Goal: Transaction & Acquisition: Purchase product/service

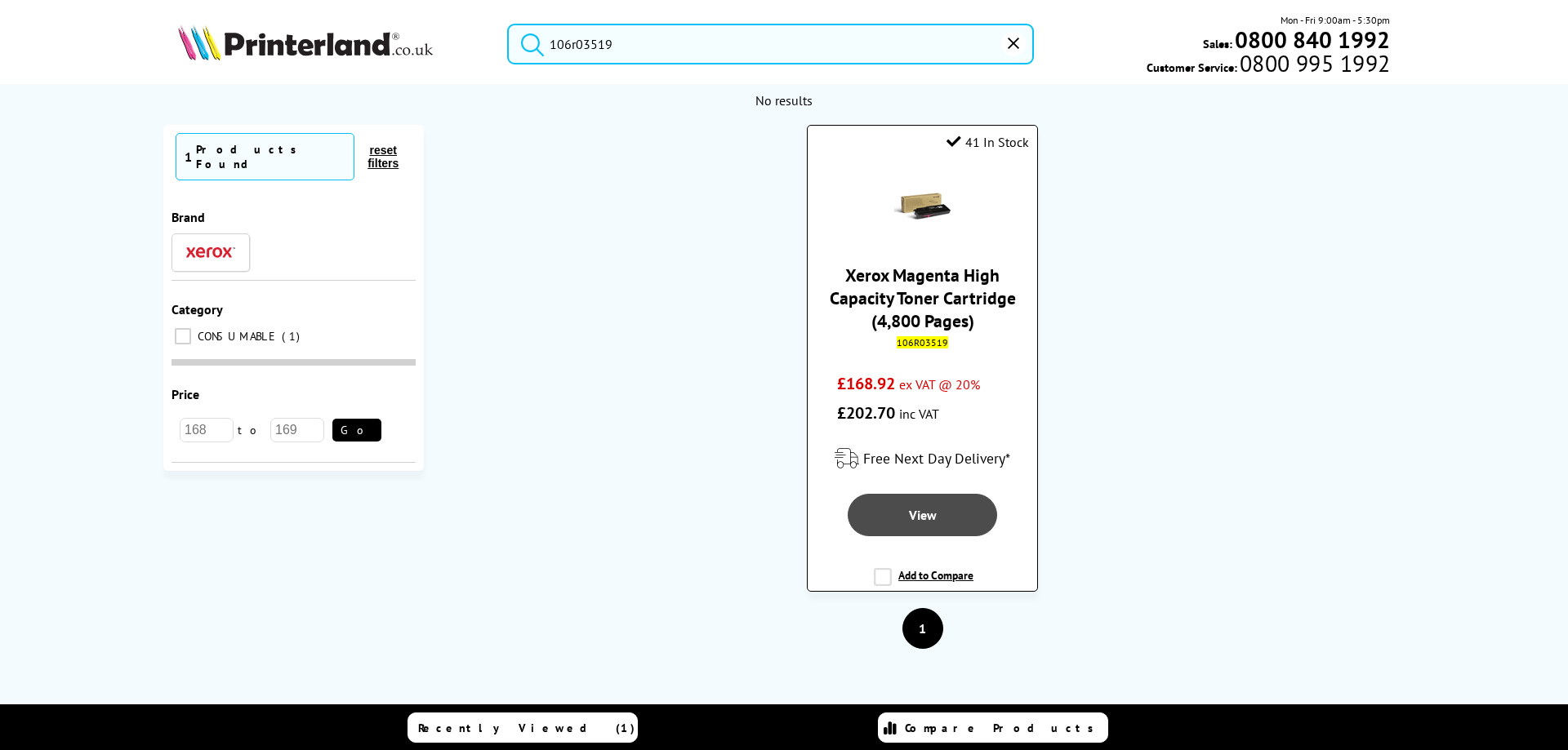
type input "106r03519"
click at [912, 520] on span "View" at bounding box center [923, 514] width 28 height 16
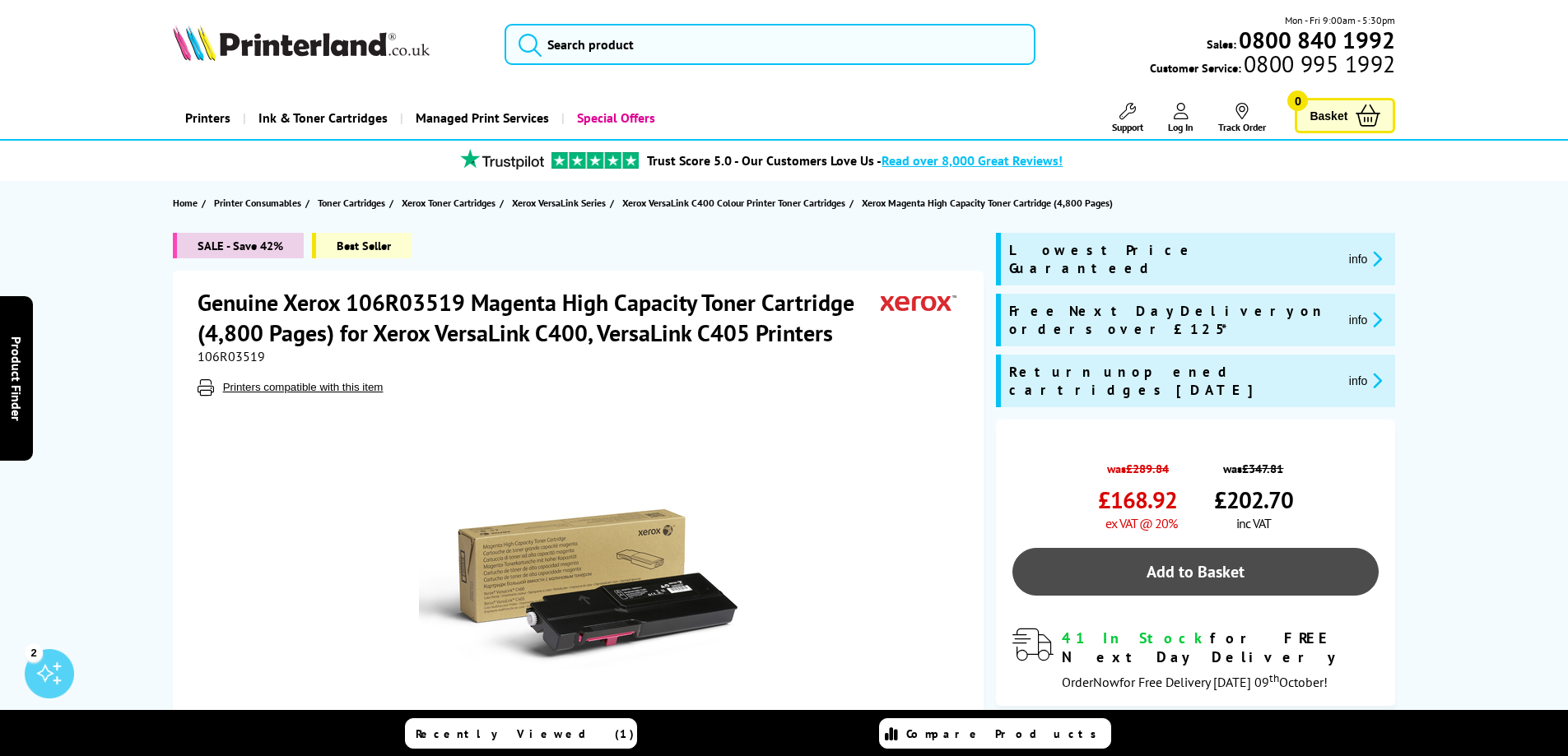
click at [1265, 548] on link "Add to Basket" at bounding box center [1195, 572] width 366 height 48
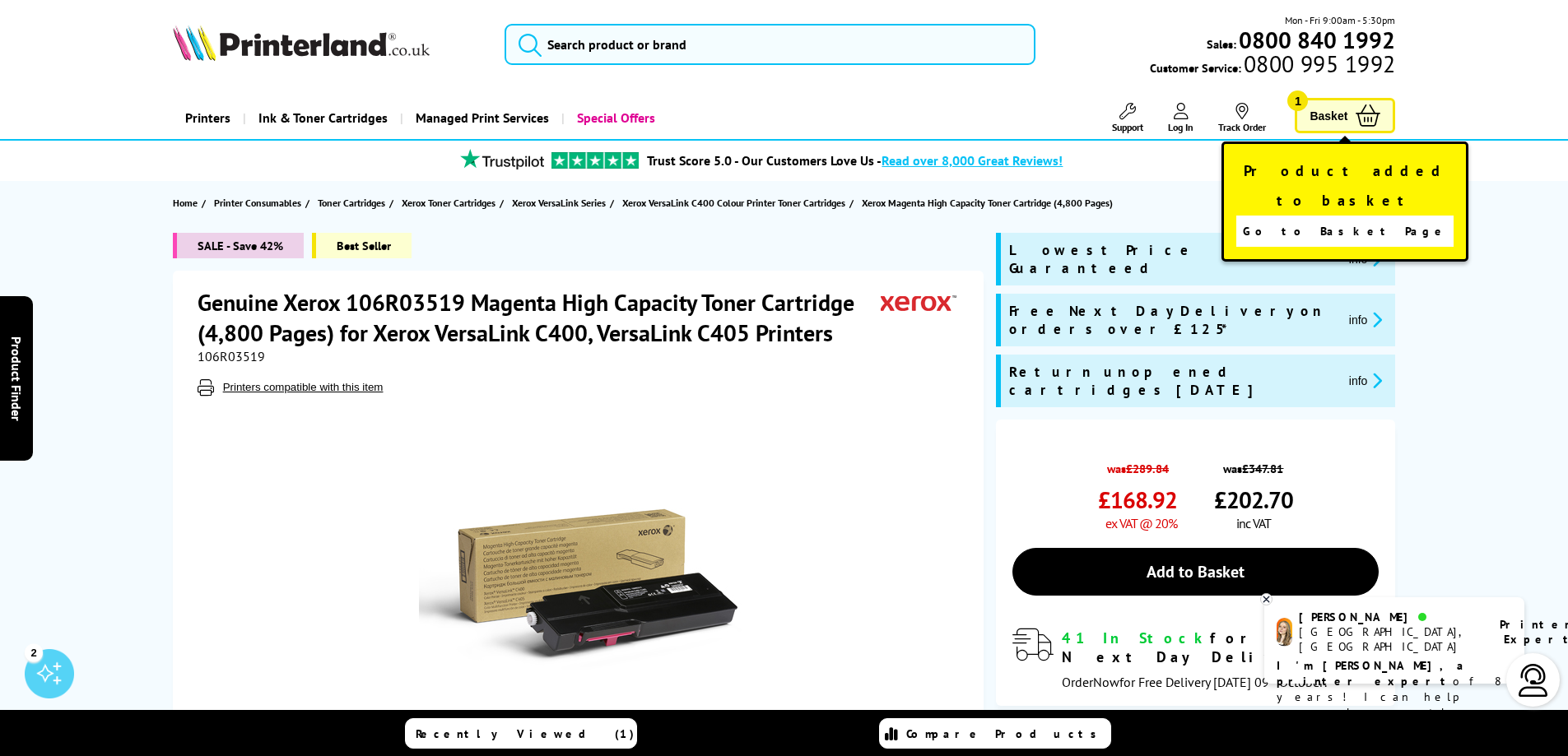
click at [1352, 112] on link "Basket 1" at bounding box center [1344, 115] width 100 height 35
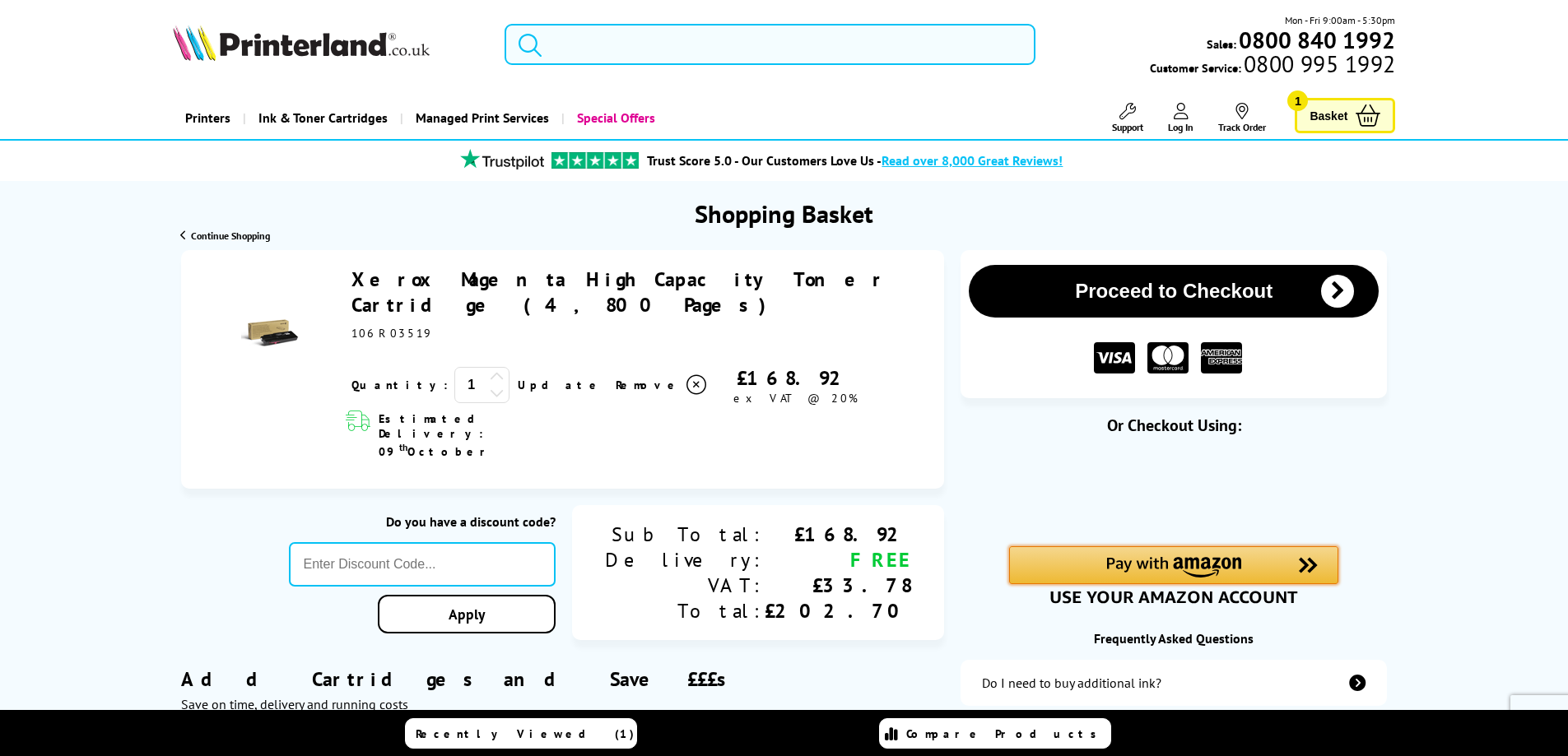
click at [1181, 569] on img "Amazon Pay - Use your Amazon account" at bounding box center [1173, 567] width 135 height 21
